Goal: Information Seeking & Learning: Learn about a topic

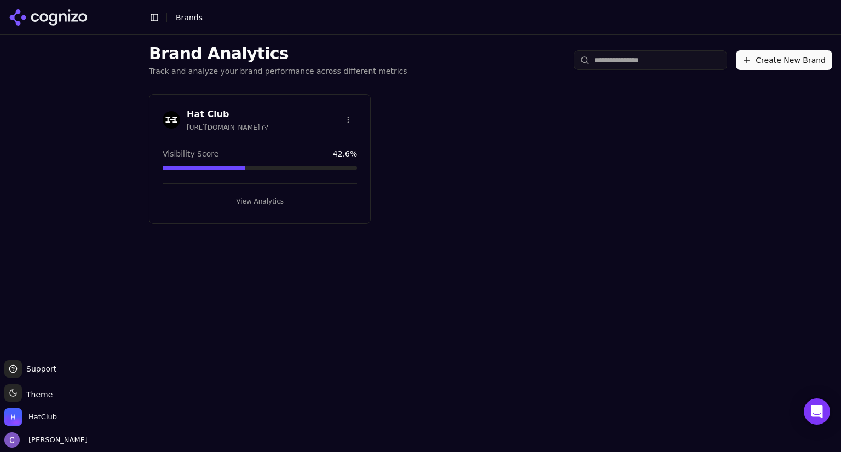
click at [313, 199] on button "View Analytics" at bounding box center [260, 202] width 194 height 18
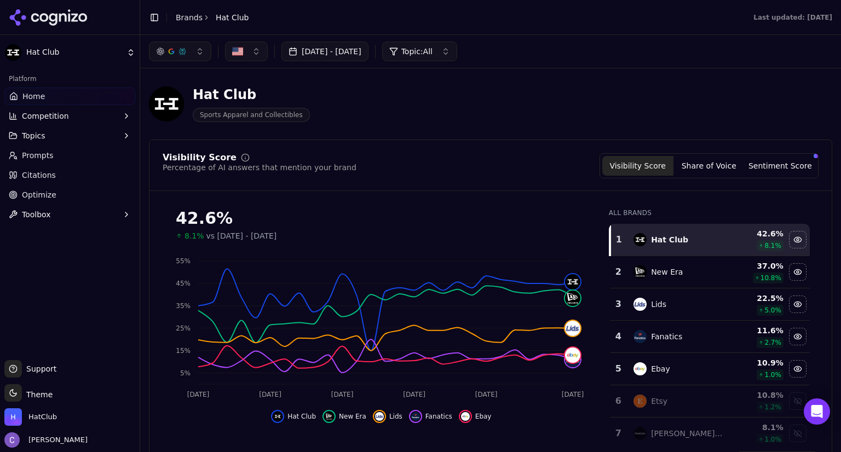
click at [188, 51] on button "button" at bounding box center [180, 52] width 62 height 20
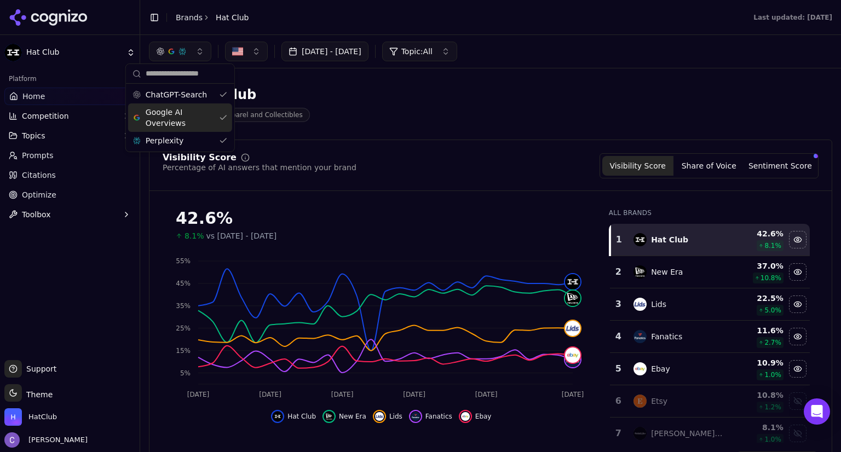
click at [219, 113] on div "Google AI Overviews" at bounding box center [180, 118] width 104 height 28
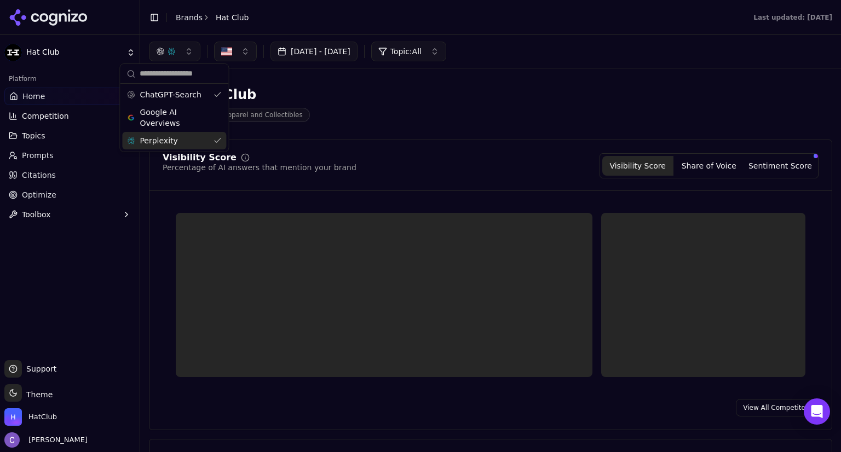
click at [214, 137] on div "Perplexity" at bounding box center [174, 141] width 104 height 18
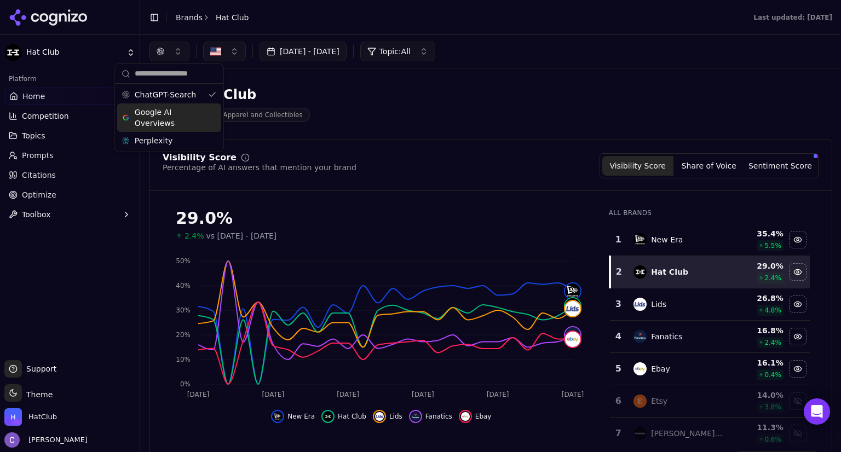
click at [211, 118] on div "Google AI Overviews" at bounding box center [169, 118] width 104 height 28
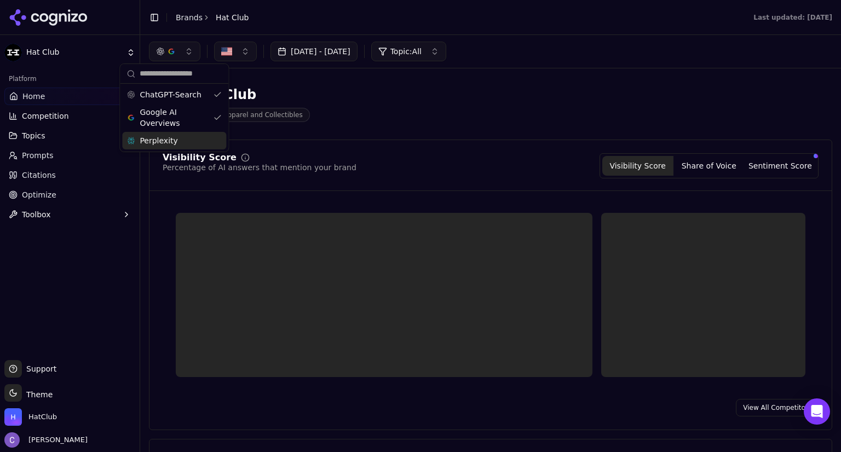
click at [215, 141] on div "Perplexity" at bounding box center [174, 141] width 104 height 18
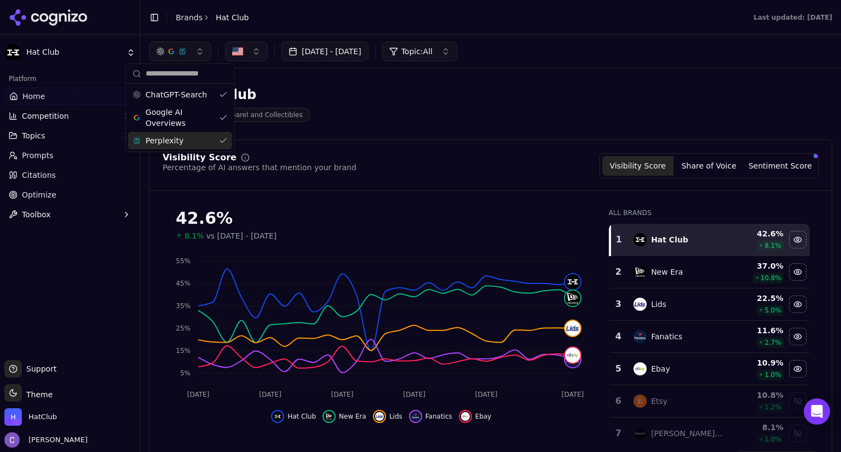
click at [461, 172] on div "Visibility Score Percentage of AI answers that mention your brand Visibility Sc…" at bounding box center [491, 165] width 656 height 25
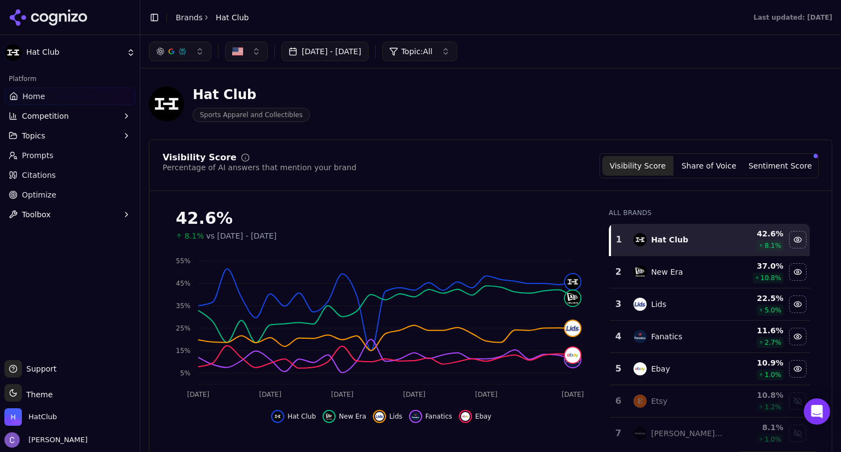
click at [72, 191] on link "Optimize" at bounding box center [69, 195] width 131 height 18
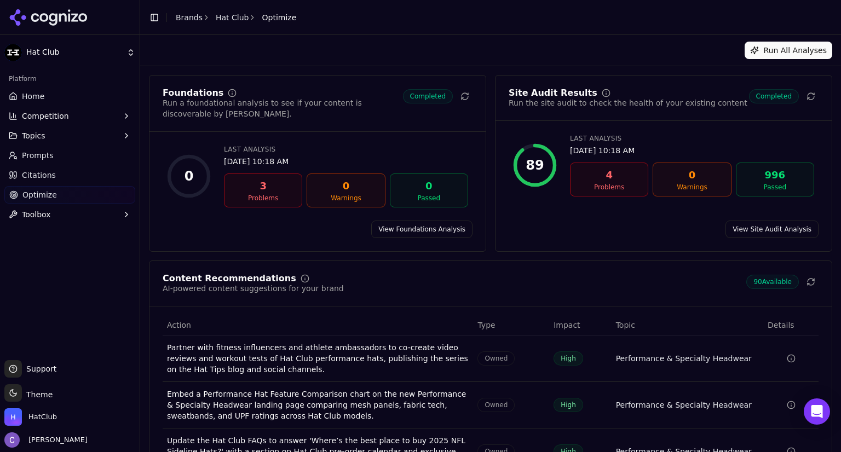
click at [67, 135] on button "Topics" at bounding box center [69, 136] width 131 height 18
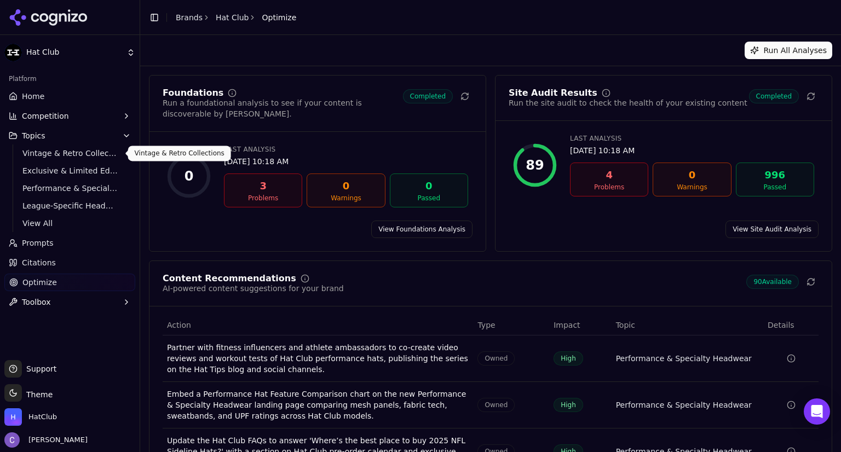
click at [61, 154] on span "Vintage & Retro Collections" at bounding box center [69, 153] width 95 height 11
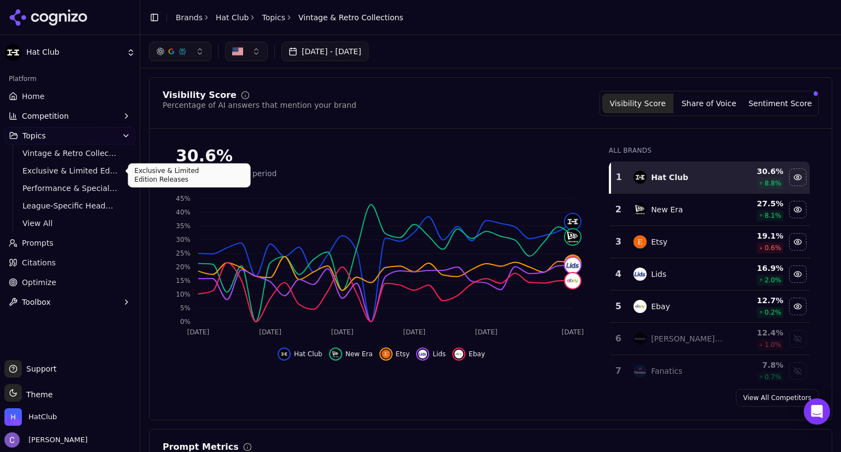
click at [93, 169] on span "Exclusive & Limited Edition Releases" at bounding box center [69, 170] width 95 height 11
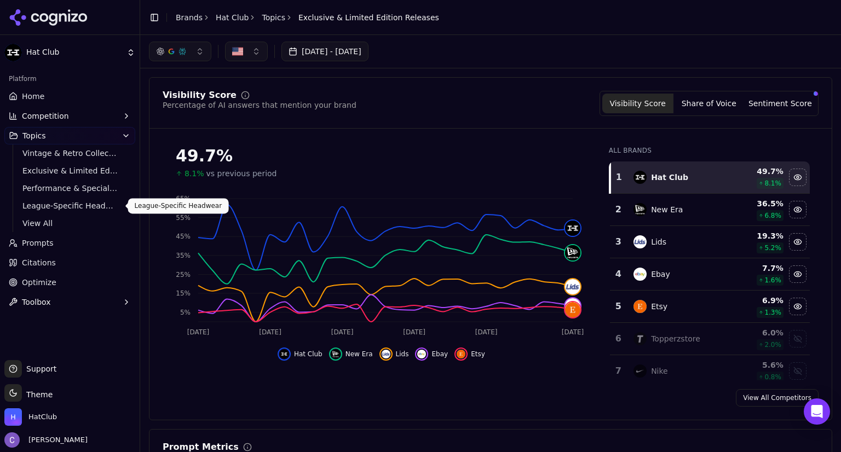
click at [72, 206] on span "League-Specific Headwear" at bounding box center [69, 205] width 95 height 11
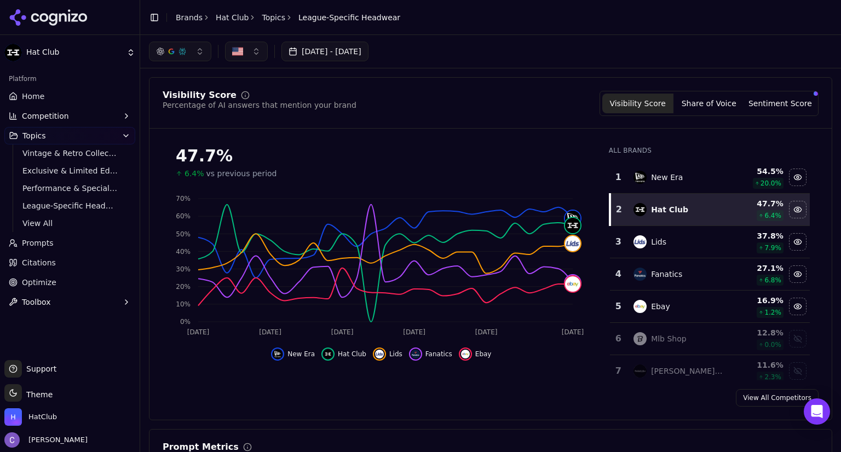
click at [58, 97] on link "Home" at bounding box center [69, 97] width 131 height 18
